Goal: Information Seeking & Learning: Learn about a topic

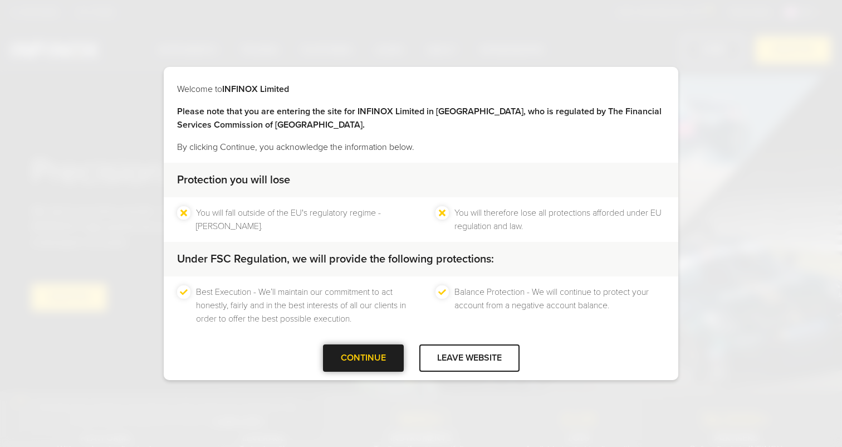
click at [363, 358] on div at bounding box center [363, 358] width 0 height 0
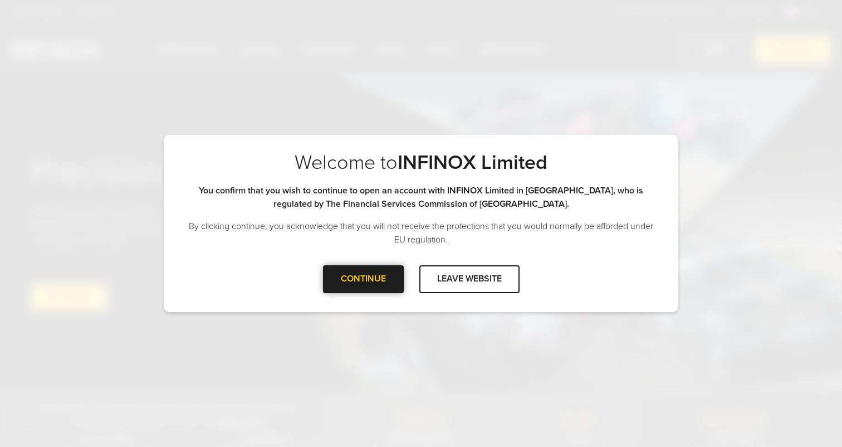
click at [363, 279] on div at bounding box center [363, 279] width 0 height 0
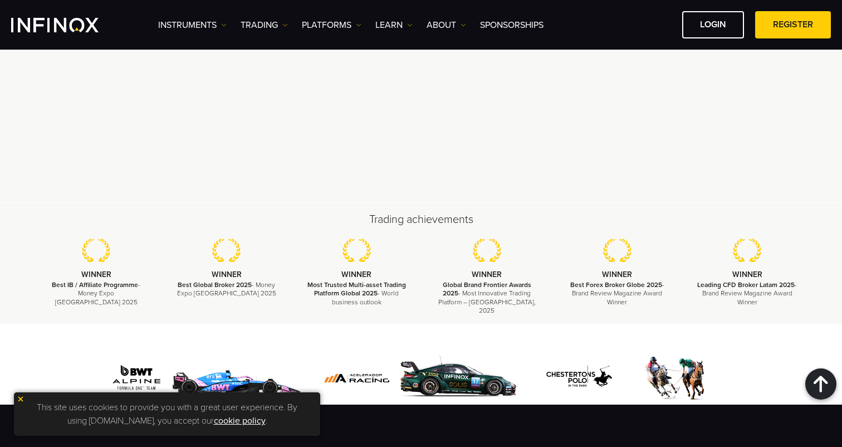
scroll to position [3463, 0]
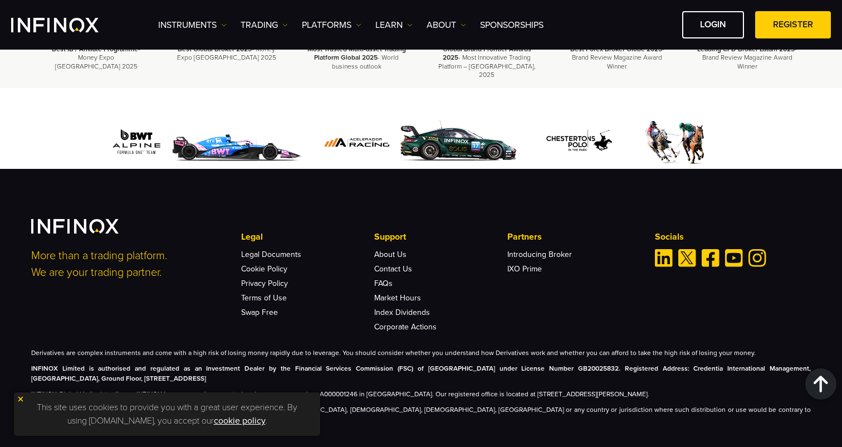
click at [15, 397] on div "This site uses cookies to provide you with a great user experience. By using [D…" at bounding box center [167, 413] width 306 height 43
click at [23, 400] on img at bounding box center [21, 399] width 8 height 8
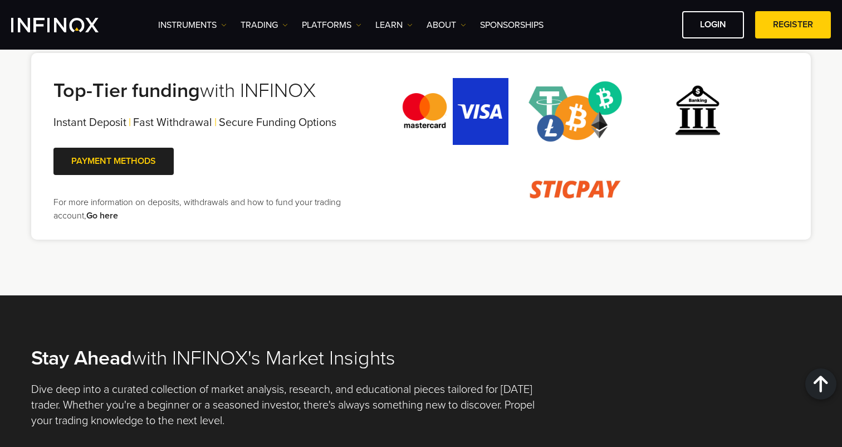
scroll to position [2106, 0]
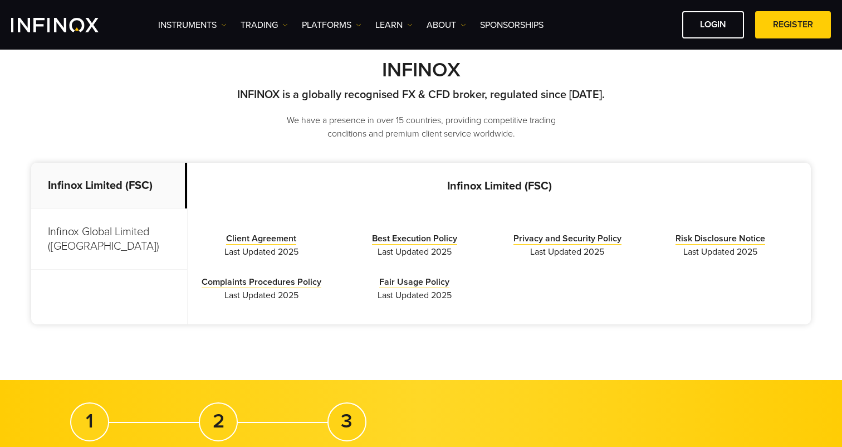
scroll to position [271, 0]
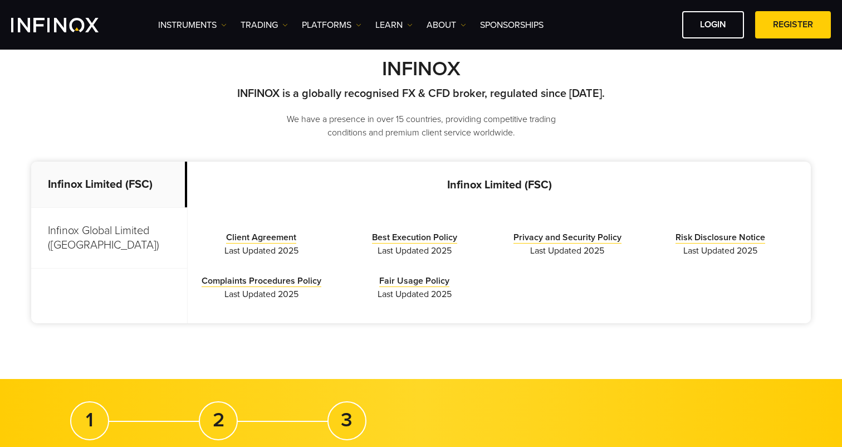
drag, startPoint x: 123, startPoint y: 230, endPoint x: 194, endPoint y: 172, distance: 92.3
click at [194, 172] on div "Infinox Limited (FSC) Infinox Global Limited ([GEOGRAPHIC_DATA]) Infinox Limite…" at bounding box center [421, 243] width 780 height 162
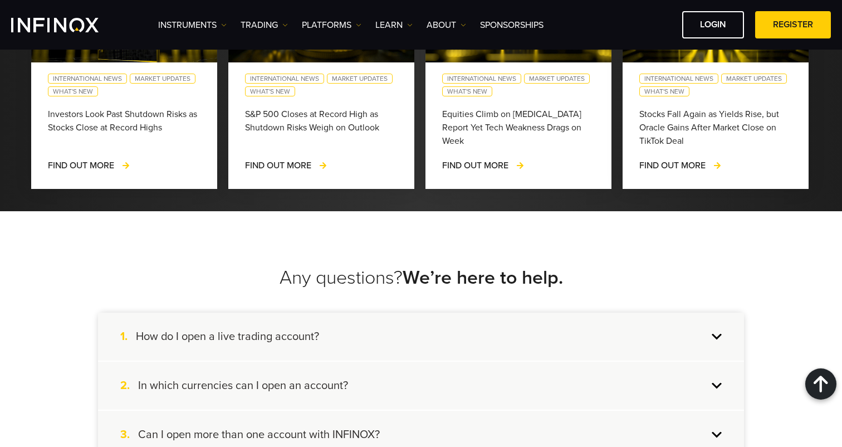
scroll to position [1157, 0]
